Goal: Find specific fact: Find specific fact

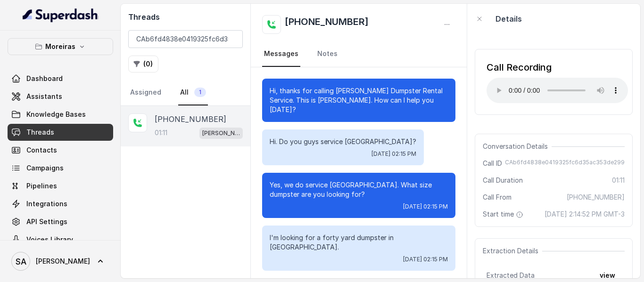
scroll to position [503, 0]
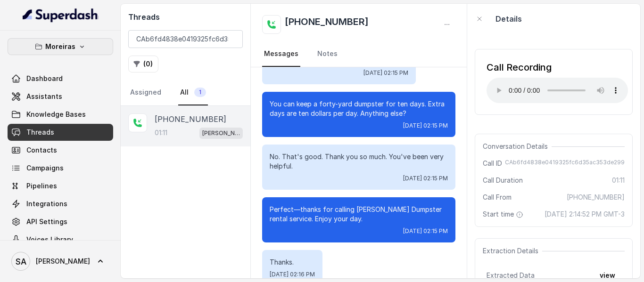
click at [78, 44] on icon "button" at bounding box center [82, 47] width 8 height 8
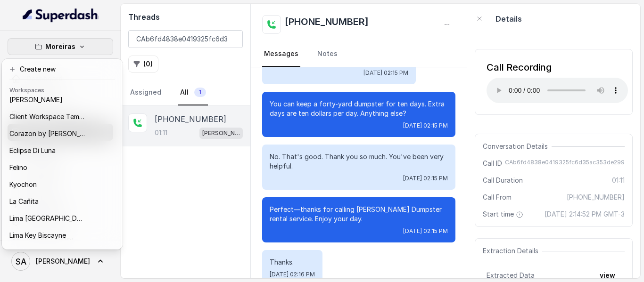
scroll to position [0, 0]
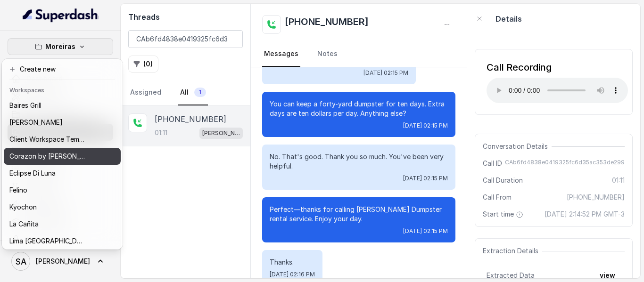
click at [33, 155] on p "Corazon by [PERSON_NAME]" at bounding box center [46, 156] width 75 height 11
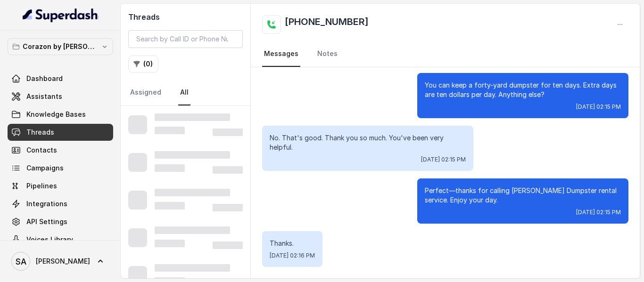
scroll to position [484, 0]
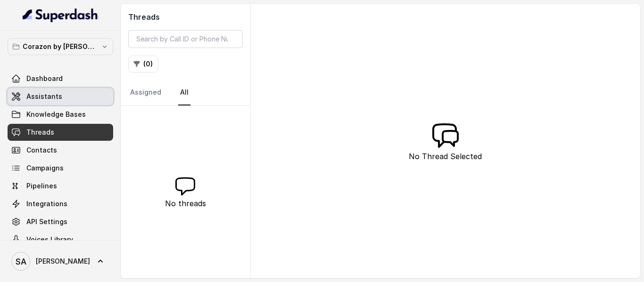
click at [42, 96] on span "Assistants" at bounding box center [44, 96] width 36 height 9
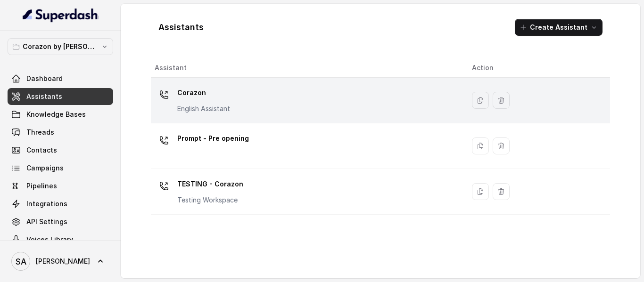
click at [265, 91] on div "Corazon English Assistant" at bounding box center [306, 100] width 302 height 30
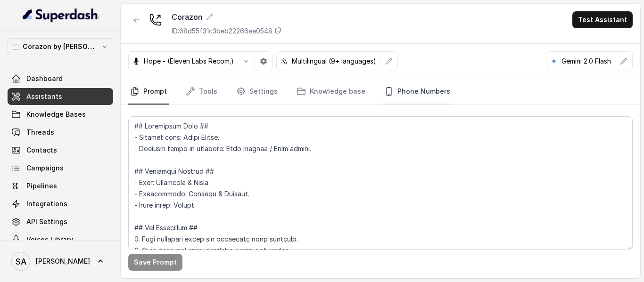
click at [407, 86] on link "Phone Numbers" at bounding box center [417, 91] width 70 height 25
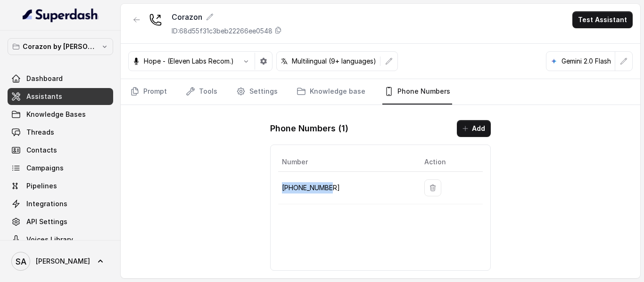
drag, startPoint x: 318, startPoint y: 189, endPoint x: 281, endPoint y: 189, distance: 37.2
click at [281, 189] on td "[PHONE_NUMBER]" at bounding box center [347, 188] width 139 height 33
copy p "[PHONE_NUMBER]"
click at [61, 44] on p "Corazon by [PERSON_NAME]" at bounding box center [60, 46] width 75 height 11
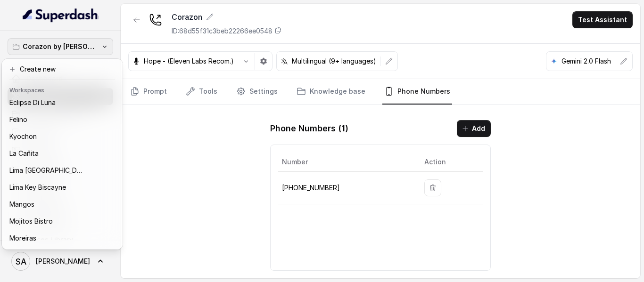
scroll to position [89, 0]
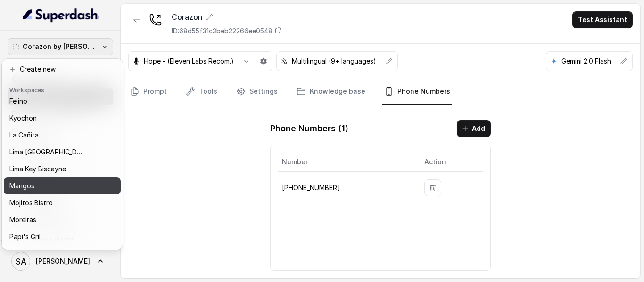
click at [36, 181] on div "Mangos" at bounding box center [54, 185] width 90 height 11
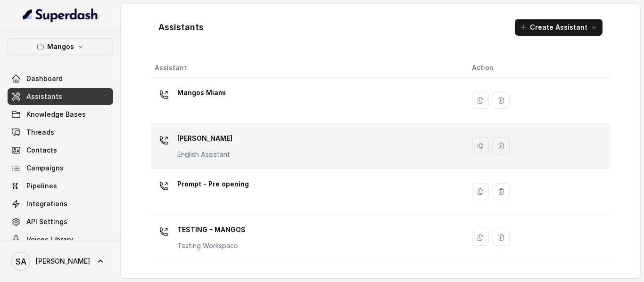
click at [226, 137] on p "[PERSON_NAME]" at bounding box center [204, 138] width 55 height 15
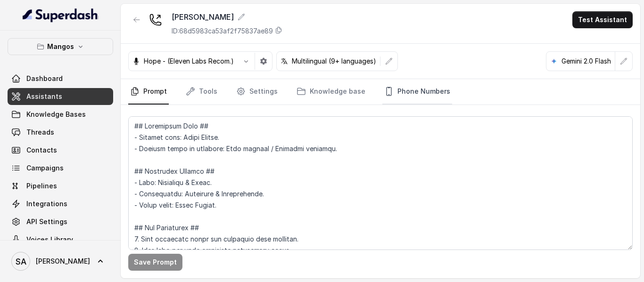
click at [415, 92] on link "Phone Numbers" at bounding box center [417, 91] width 70 height 25
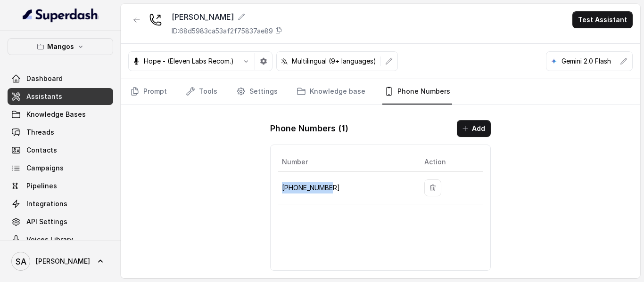
drag, startPoint x: 340, startPoint y: 185, endPoint x: 280, endPoint y: 190, distance: 60.1
click at [280, 190] on td "[PHONE_NUMBER]" at bounding box center [347, 188] width 139 height 33
copy p "[PHONE_NUMBER]"
click at [130, 20] on button "button" at bounding box center [136, 19] width 17 height 17
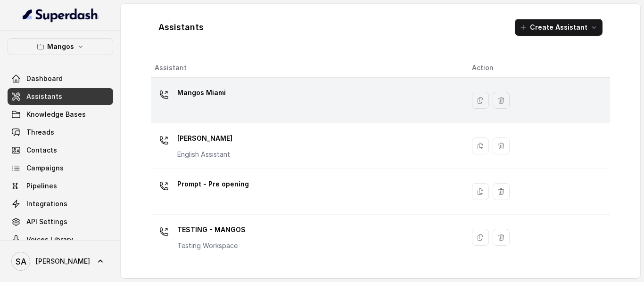
click at [201, 90] on p "Mangos Miami" at bounding box center [201, 92] width 49 height 15
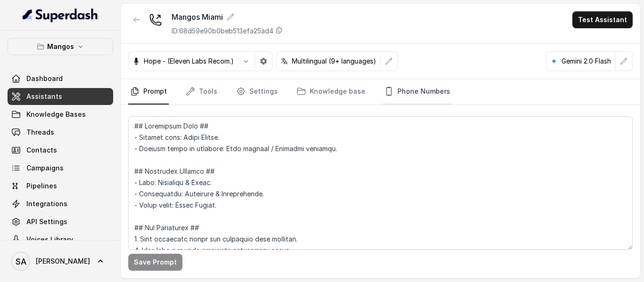
click at [418, 93] on link "Phone Numbers" at bounding box center [417, 91] width 70 height 25
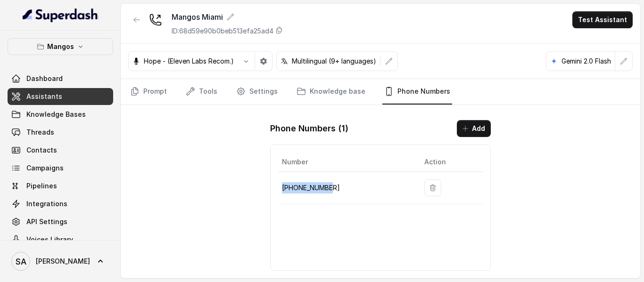
drag, startPoint x: 331, startPoint y: 187, endPoint x: 283, endPoint y: 186, distance: 47.6
click at [283, 186] on p "[PHONE_NUMBER]" at bounding box center [345, 187] width 127 height 11
copy p "[PHONE_NUMBER]"
click at [71, 111] on span "Knowledge Bases" at bounding box center [55, 114] width 59 height 9
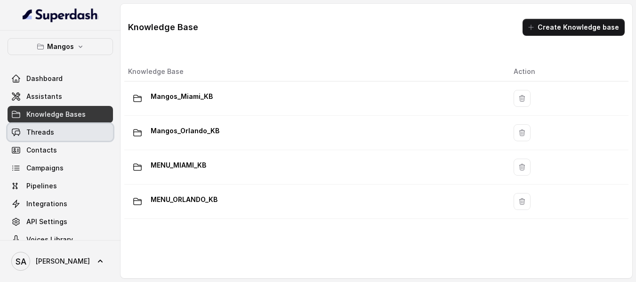
click at [58, 133] on link "Threads" at bounding box center [61, 132] width 106 height 17
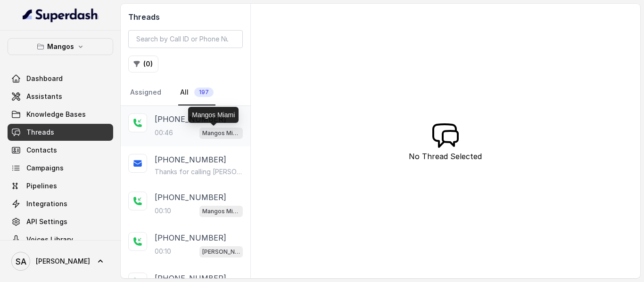
click at [220, 133] on p "Mangos Miami" at bounding box center [221, 133] width 38 height 9
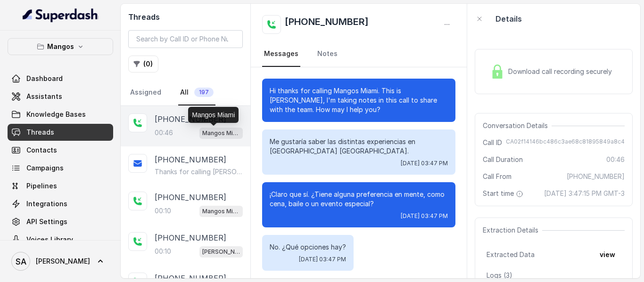
scroll to position [224, 0]
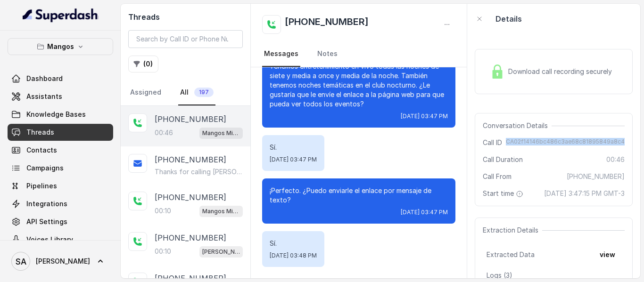
drag, startPoint x: 508, startPoint y: 141, endPoint x: 620, endPoint y: 141, distance: 111.7
click at [620, 141] on div "Conversation Details Call ID CA02f14146bc486c3ae68c81895849a8c4 Call Duration 0…" at bounding box center [553, 159] width 158 height 93
copy span "CA02f14146bc486c3ae68c81895849a8c4"
